Goal: Task Accomplishment & Management: Manage account settings

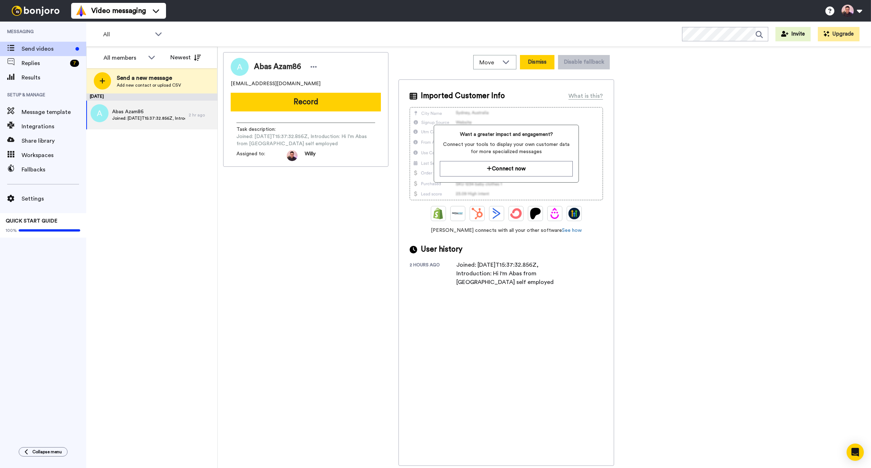
click at [539, 64] on button "Dismiss" at bounding box center [537, 62] width 34 height 14
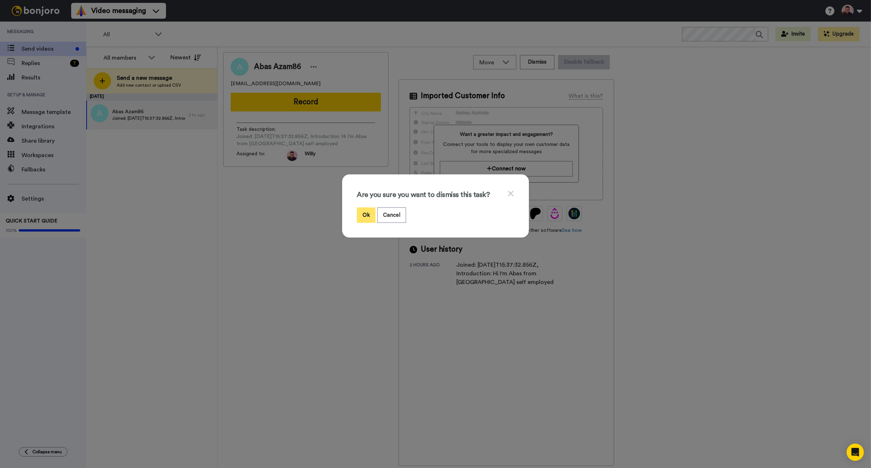
click at [363, 211] on button "Ok" at bounding box center [366, 214] width 19 height 15
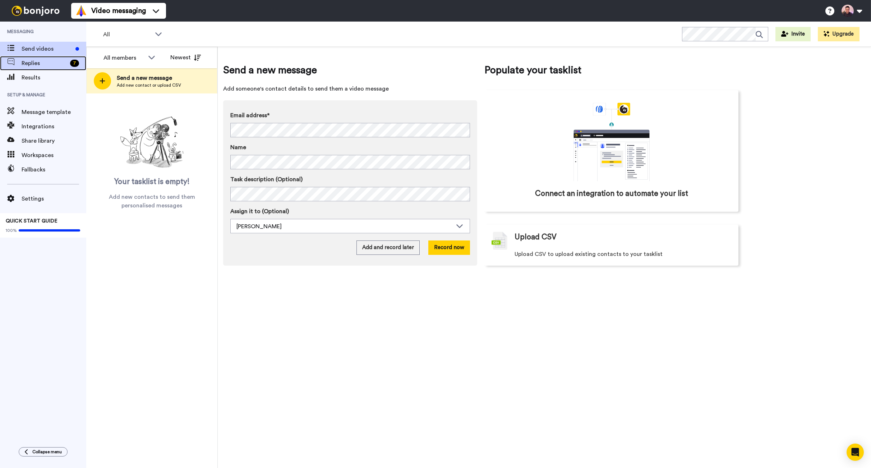
click at [50, 67] on span "Replies" at bounding box center [45, 63] width 46 height 9
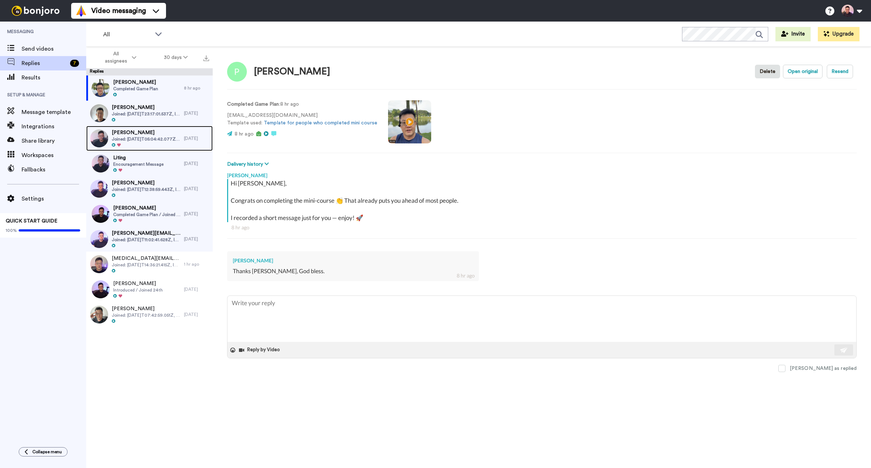
click at [156, 139] on span "Joined: 2025-10-02T05:04:42.077Z, Introduction: Hi, i'm Stanley, a property age…" at bounding box center [146, 139] width 69 height 6
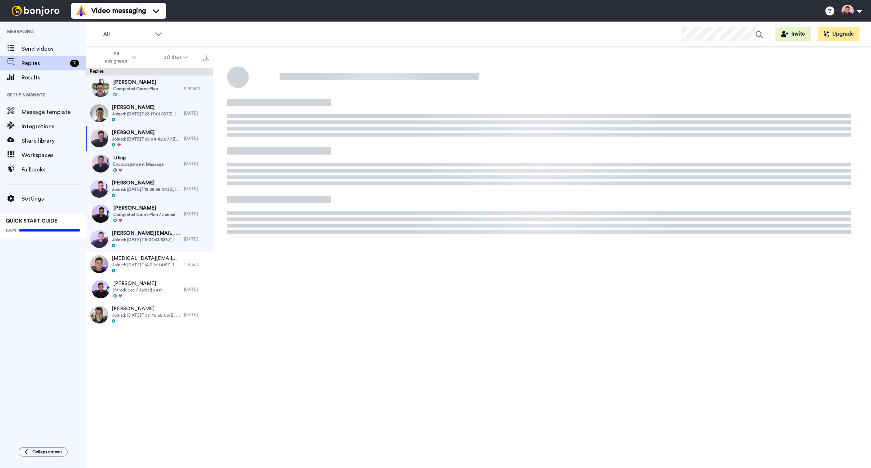
type textarea "x"
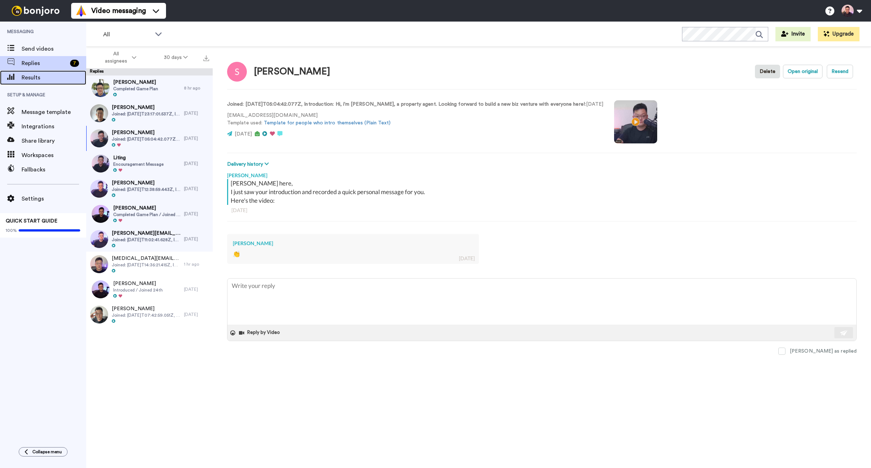
click at [39, 83] on div "Results" at bounding box center [43, 77] width 86 height 14
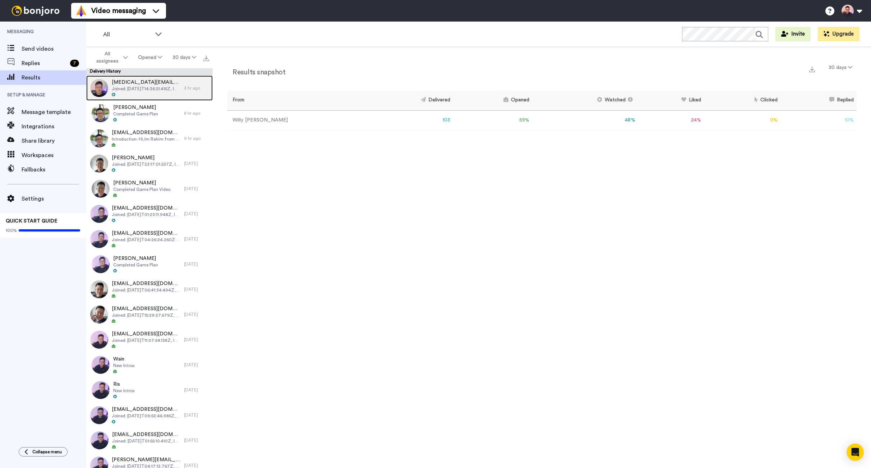
click at [154, 83] on span "petechia@gmail.com" at bounding box center [146, 82] width 69 height 7
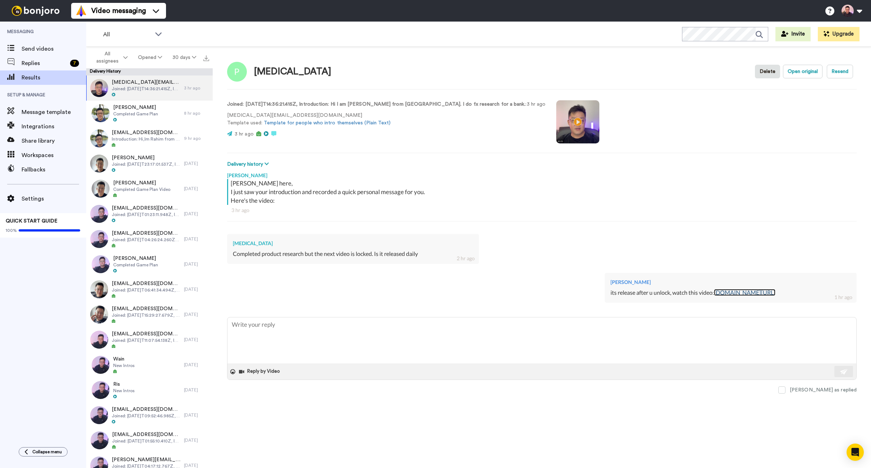
click at [741, 291] on link "www.loom.com/share/f85bb6b720594cc59bcb7b1d8ea11e88" at bounding box center [744, 292] width 61 height 7
type textarea "x"
